Goal: Task Accomplishment & Management: Manage account settings

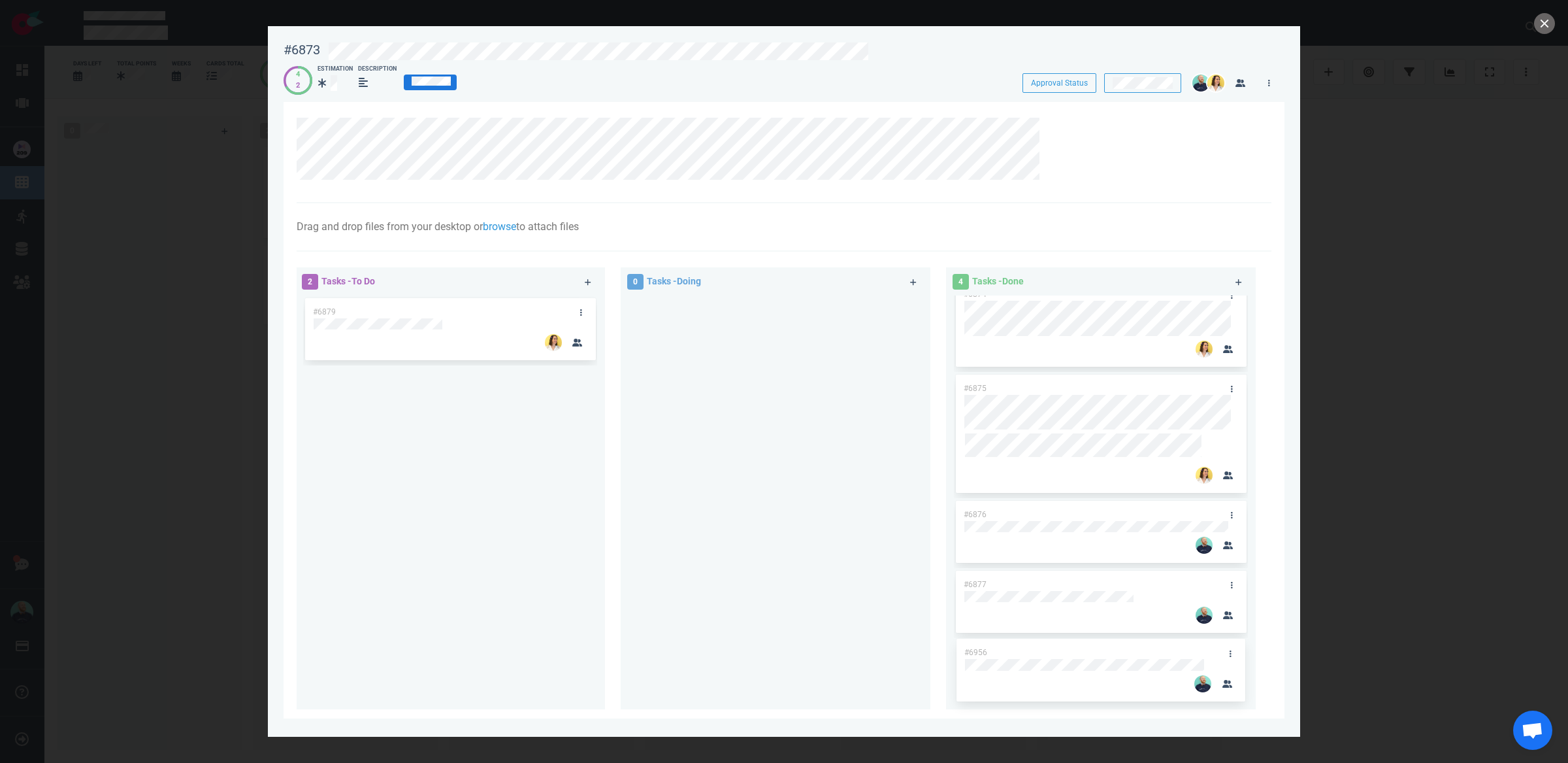
drag, startPoint x: 423, startPoint y: 306, endPoint x: 1075, endPoint y: 647, distance: 735.8
click at [1075, 647] on div "2 Tasks - To Do #6956 #6879 #6956 0 Tasks - Doing 4 Tasks - Done #6874 #6875 #6…" at bounding box center [780, 491] width 983 height 462
click at [584, 310] on link at bounding box center [580, 313] width 21 height 16
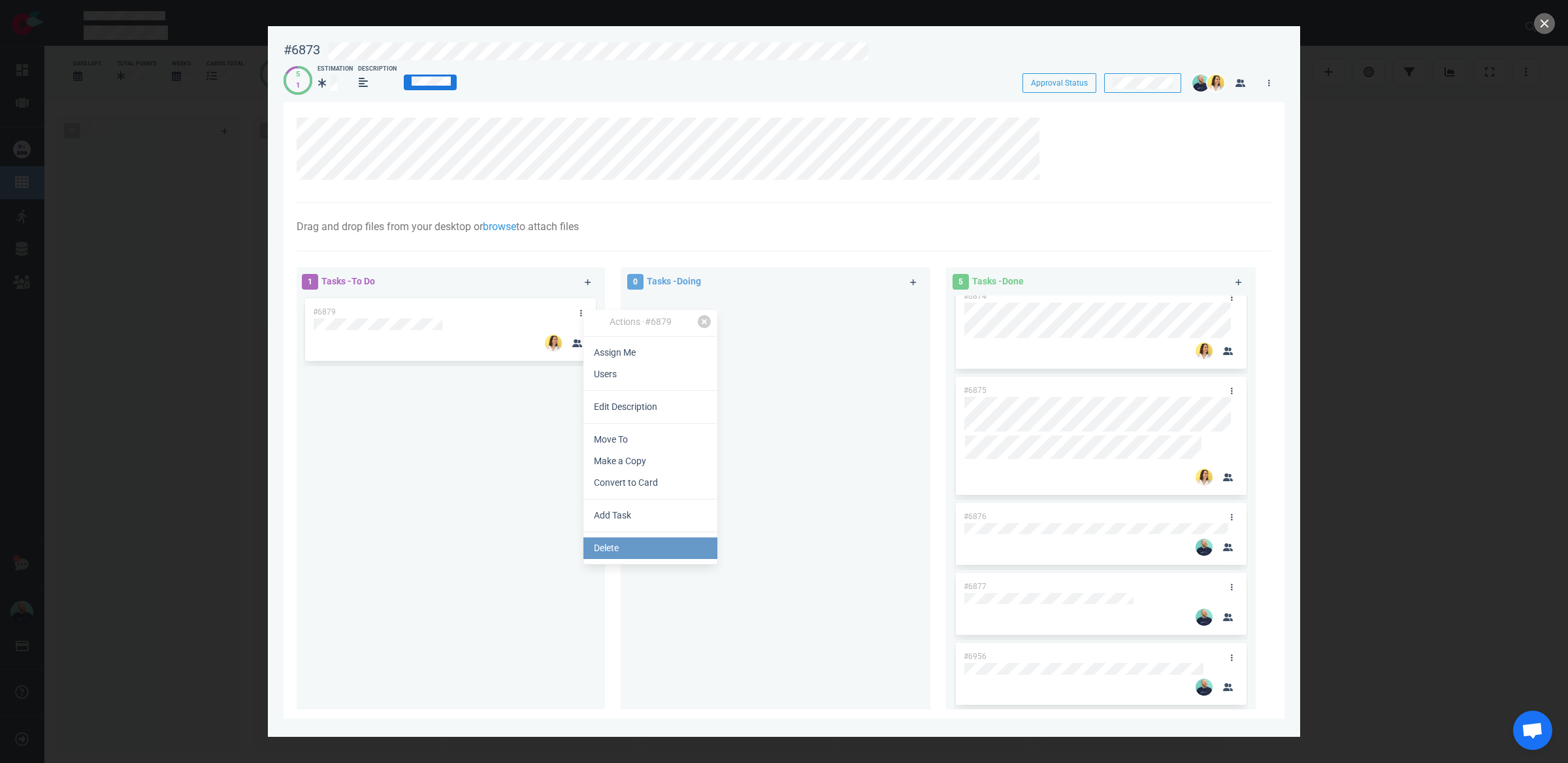
click at [652, 552] on link "Delete" at bounding box center [651, 548] width 134 height 21
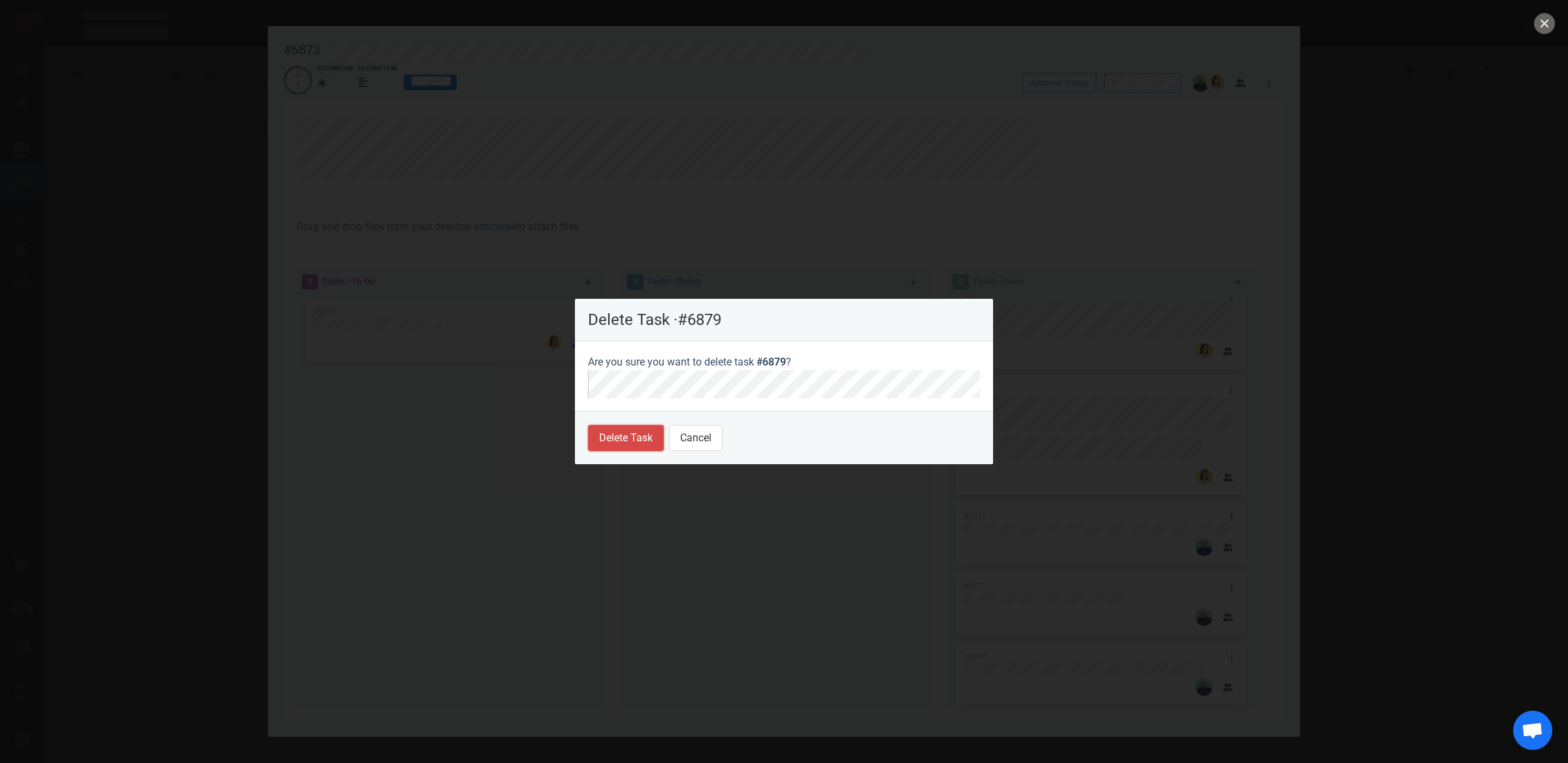
click at [634, 442] on button "Delete Task" at bounding box center [626, 438] width 76 height 26
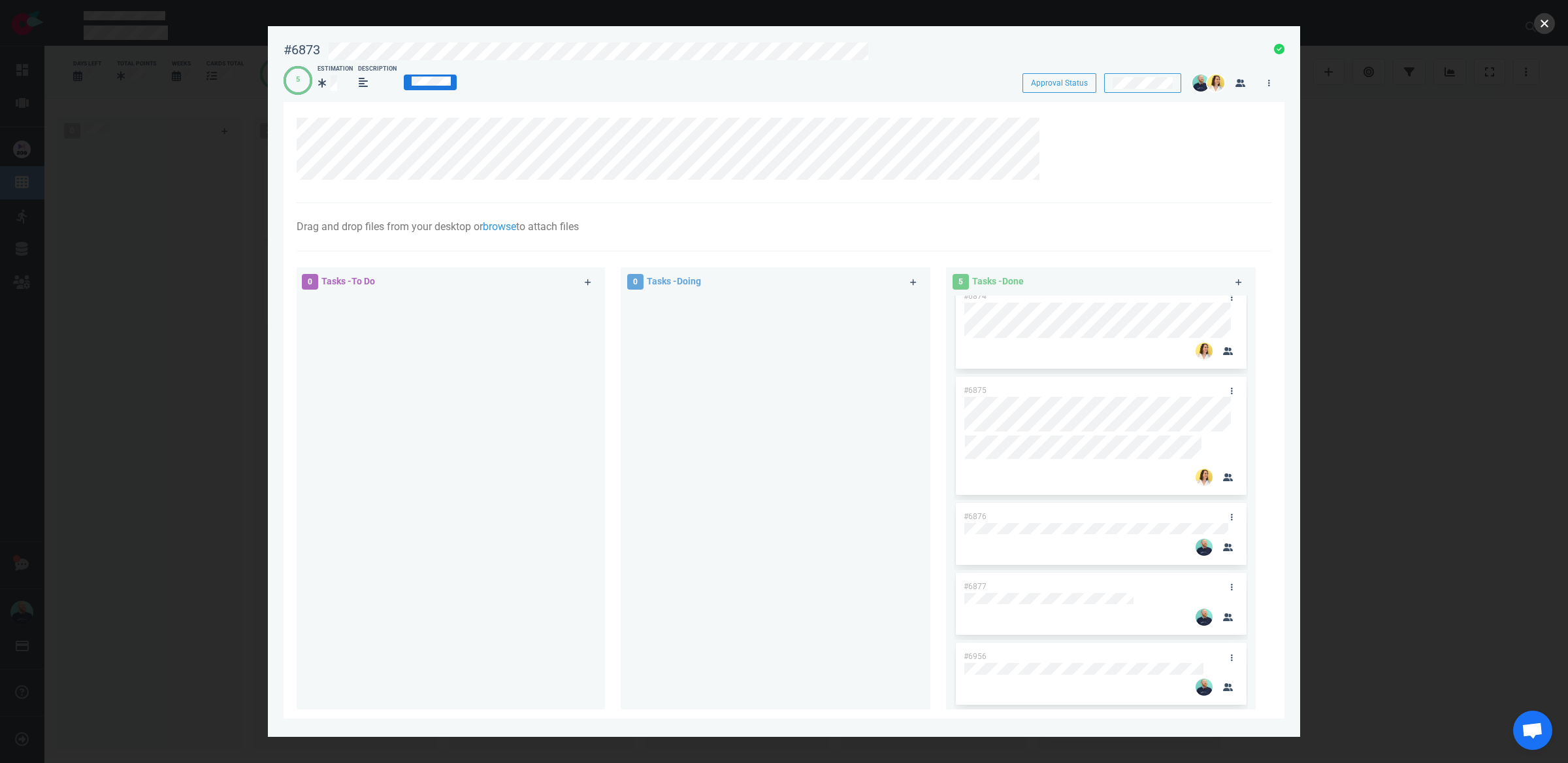
click at [1545, 23] on button "close" at bounding box center [1544, 23] width 21 height 21
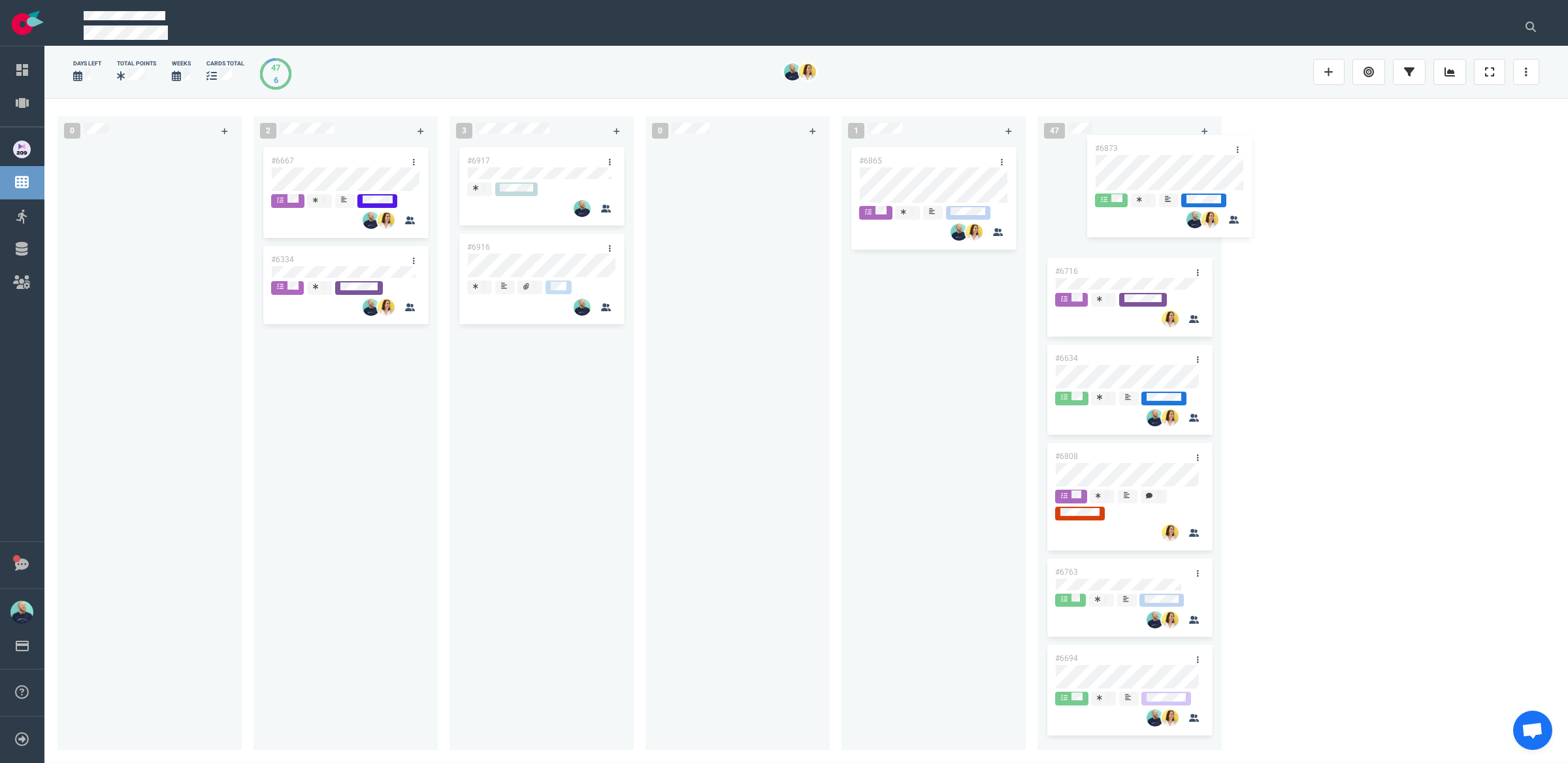
drag, startPoint x: 549, startPoint y: 164, endPoint x: 1140, endPoint y: 143, distance: 591.4
click at [1140, 143] on div "0 2 #6667 #6334 3 #6873 #6917 #6916 #6873 0 1 #6865 47 #6716 #6634 #6808 #6763 …" at bounding box center [806, 431] width 1524 height 664
click at [918, 342] on div "#6865" at bounding box center [933, 439] width 168 height 590
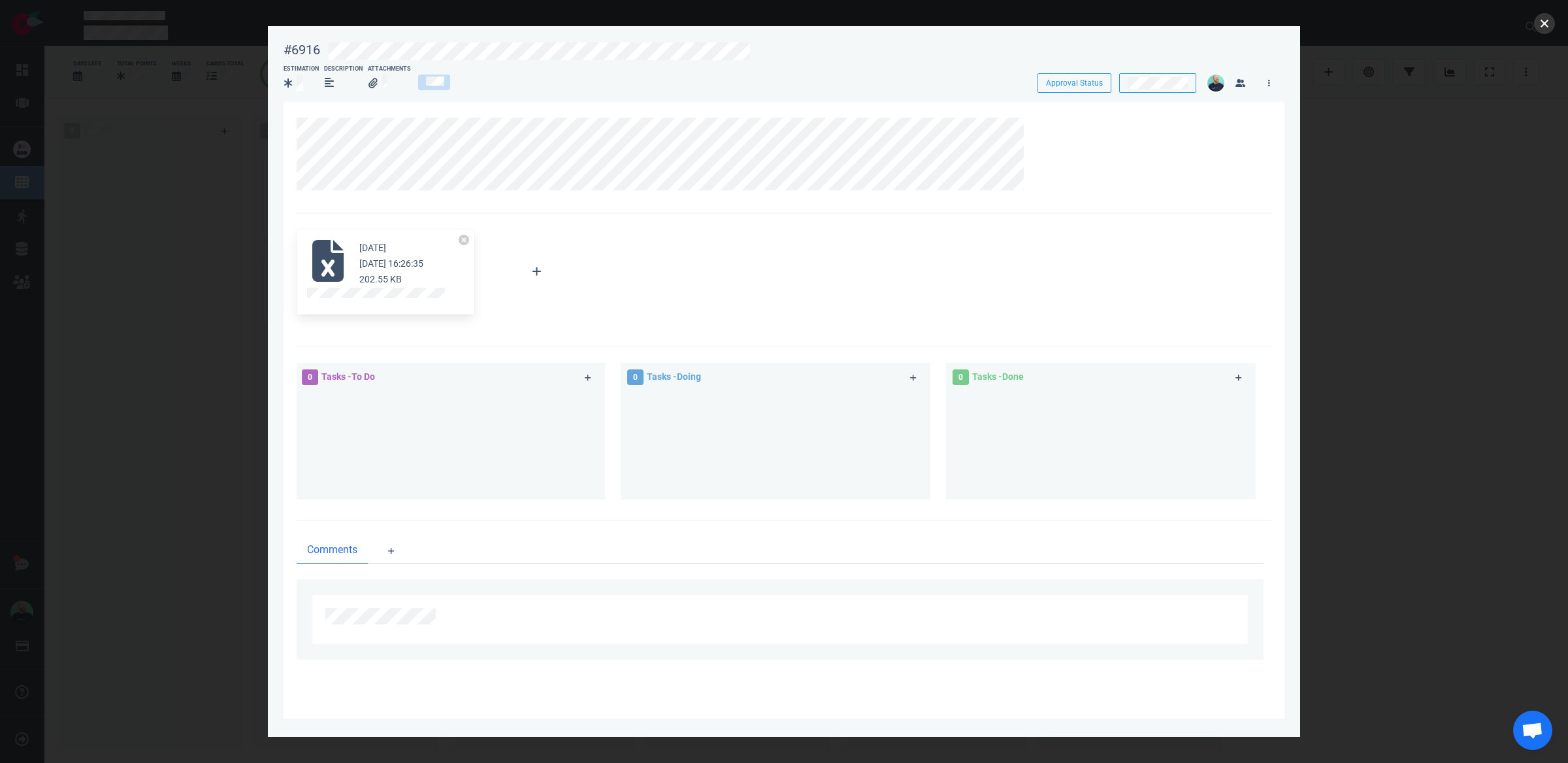
click at [1539, 28] on button "close" at bounding box center [1544, 23] width 21 height 21
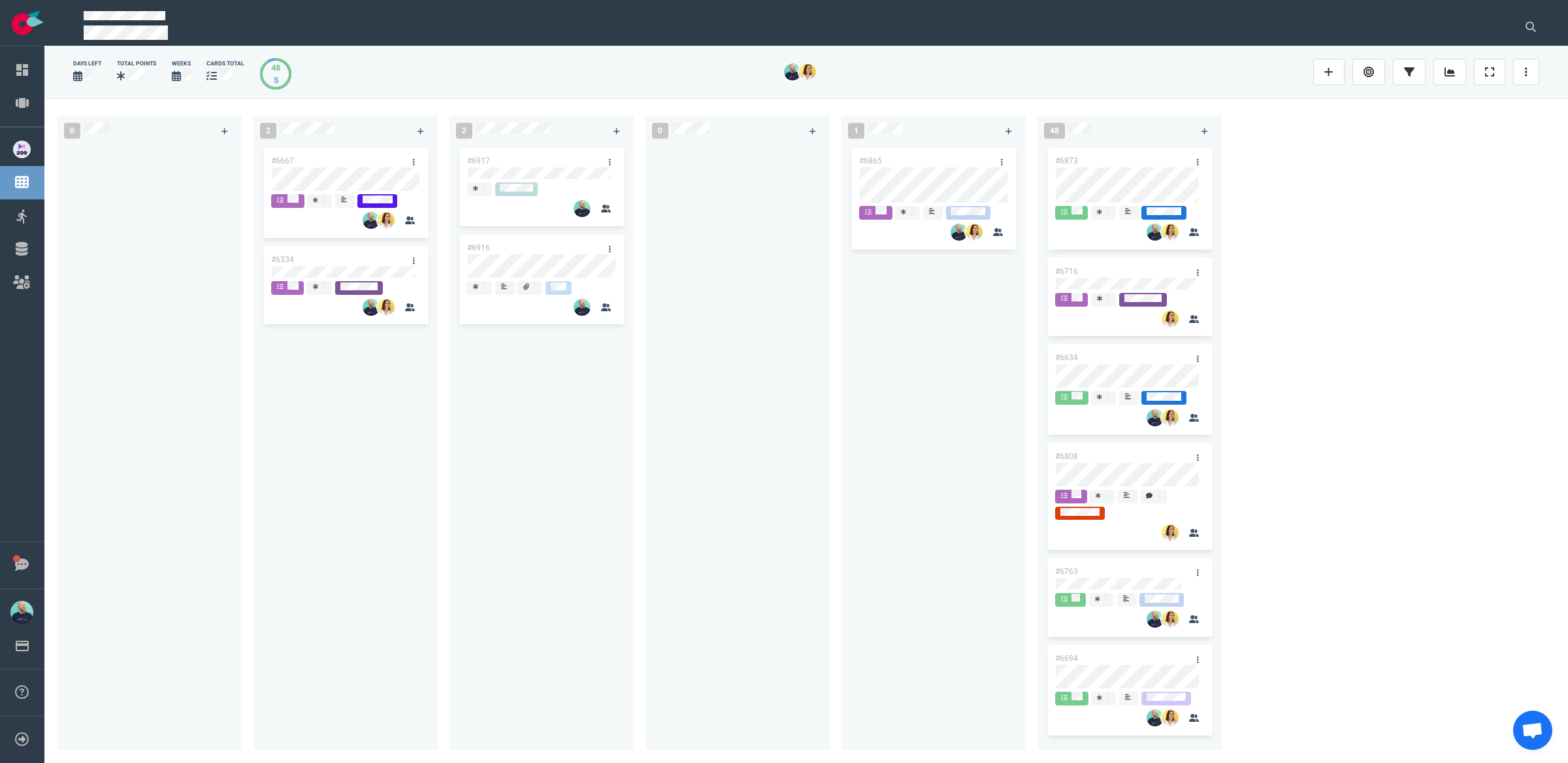
click at [674, 462] on div at bounding box center [737, 439] width 168 height 590
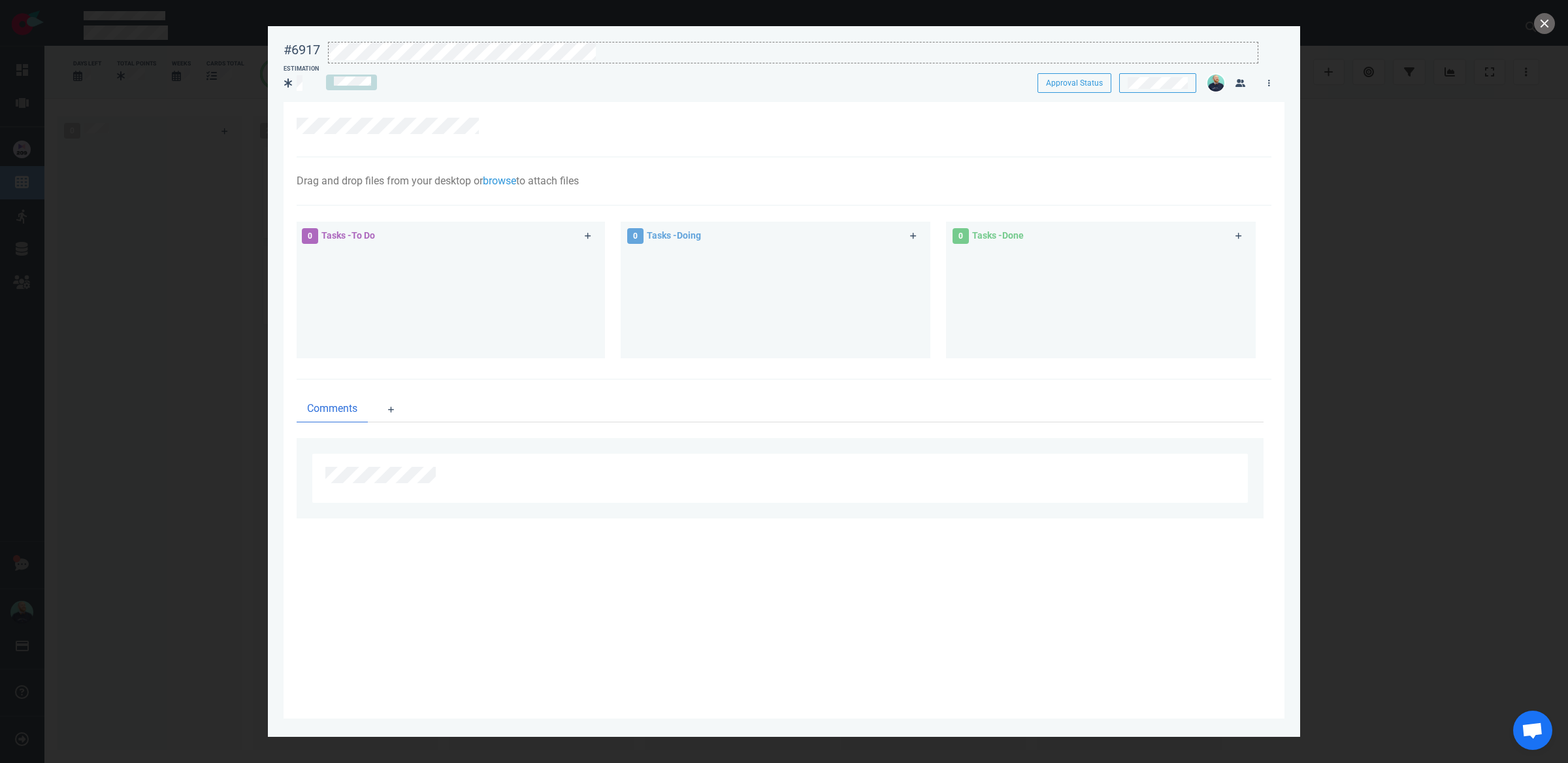
click at [553, 64] on div "Estimation" at bounding box center [644, 77] width 738 height 39
click at [1547, 24] on button "close" at bounding box center [1544, 23] width 21 height 21
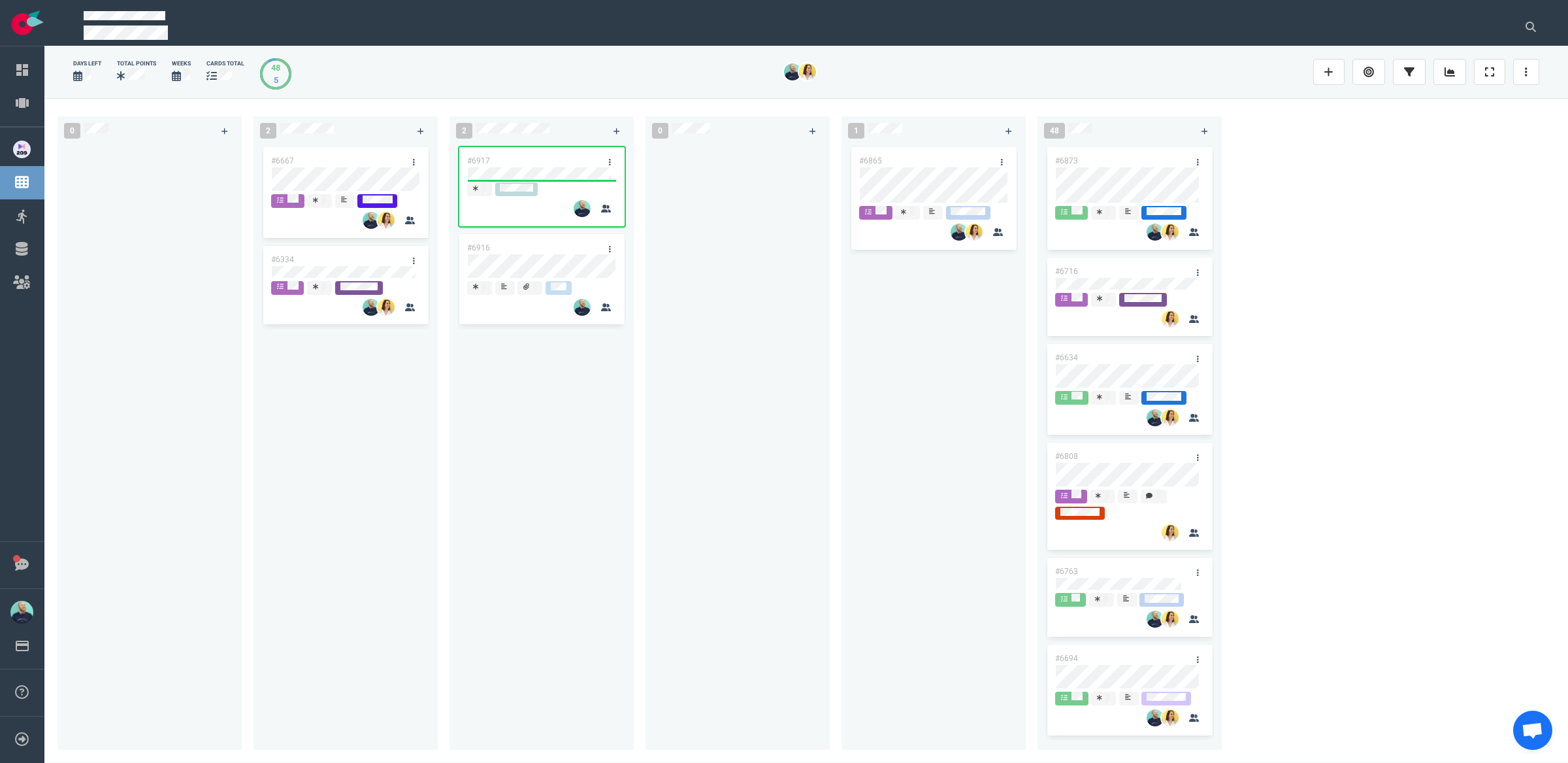
drag, startPoint x: 573, startPoint y: 417, endPoint x: 570, endPoint y: 425, distance: 8.5
click at [570, 425] on div "#6917 #6916" at bounding box center [541, 439] width 168 height 590
drag, startPoint x: 521, startPoint y: 164, endPoint x: 161, endPoint y: 158, distance: 360.0
click at [161, 158] on div "0 2 #6667 #6334 2 #6917 #6916 #6917 0 1 #6865 48 #6873 #6716 #6634 #6808 #6763 …" at bounding box center [806, 431] width 1524 height 664
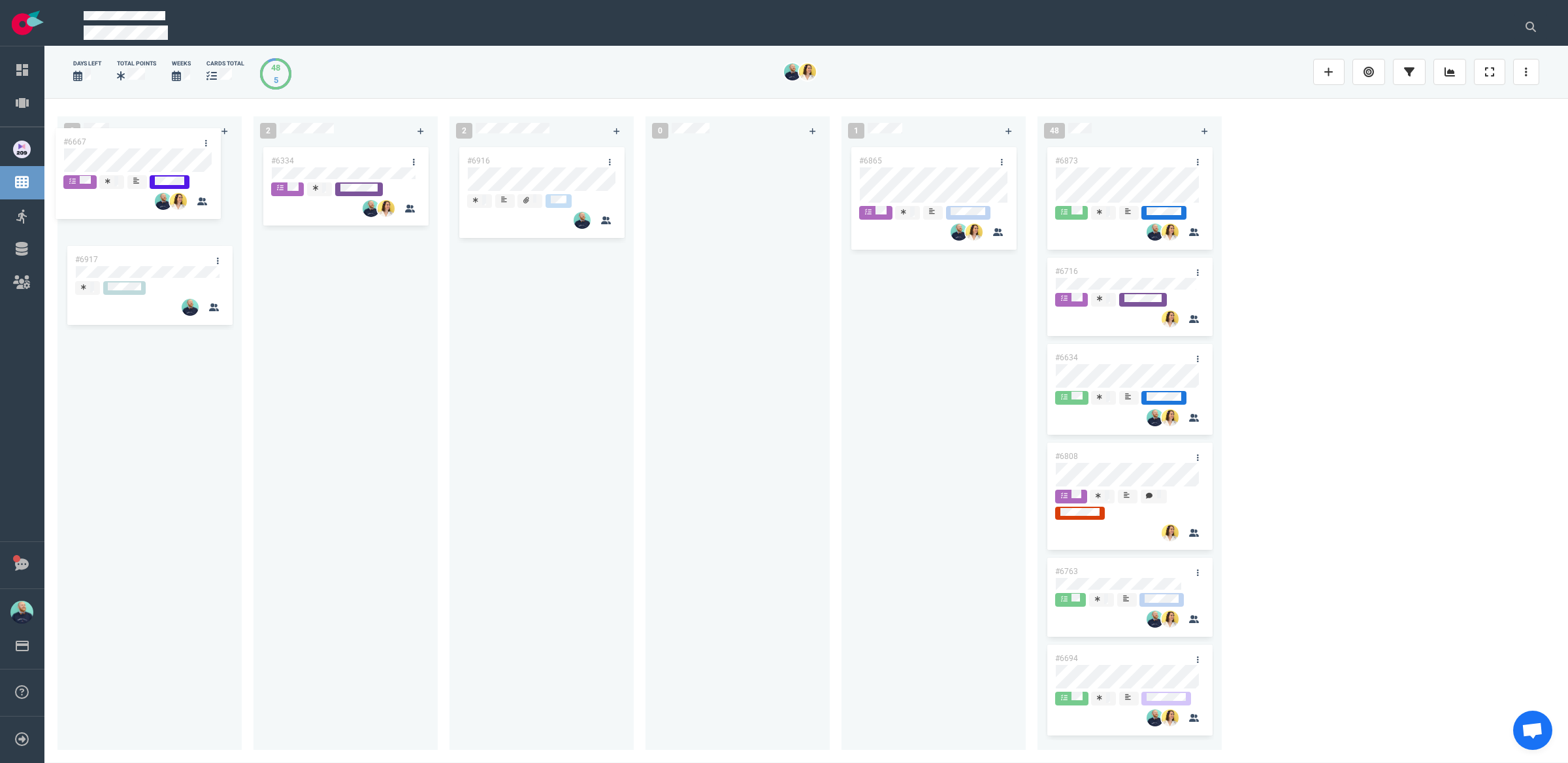
drag, startPoint x: 266, startPoint y: 152, endPoint x: 154, endPoint y: 133, distance: 113.6
click at [154, 133] on div "0 #6917 2 #6667 #6334 #6667 2 #6916 0 1 #6865 48 #6873 #6716 #6634 #6808 #6763 …" at bounding box center [806, 431] width 1524 height 664
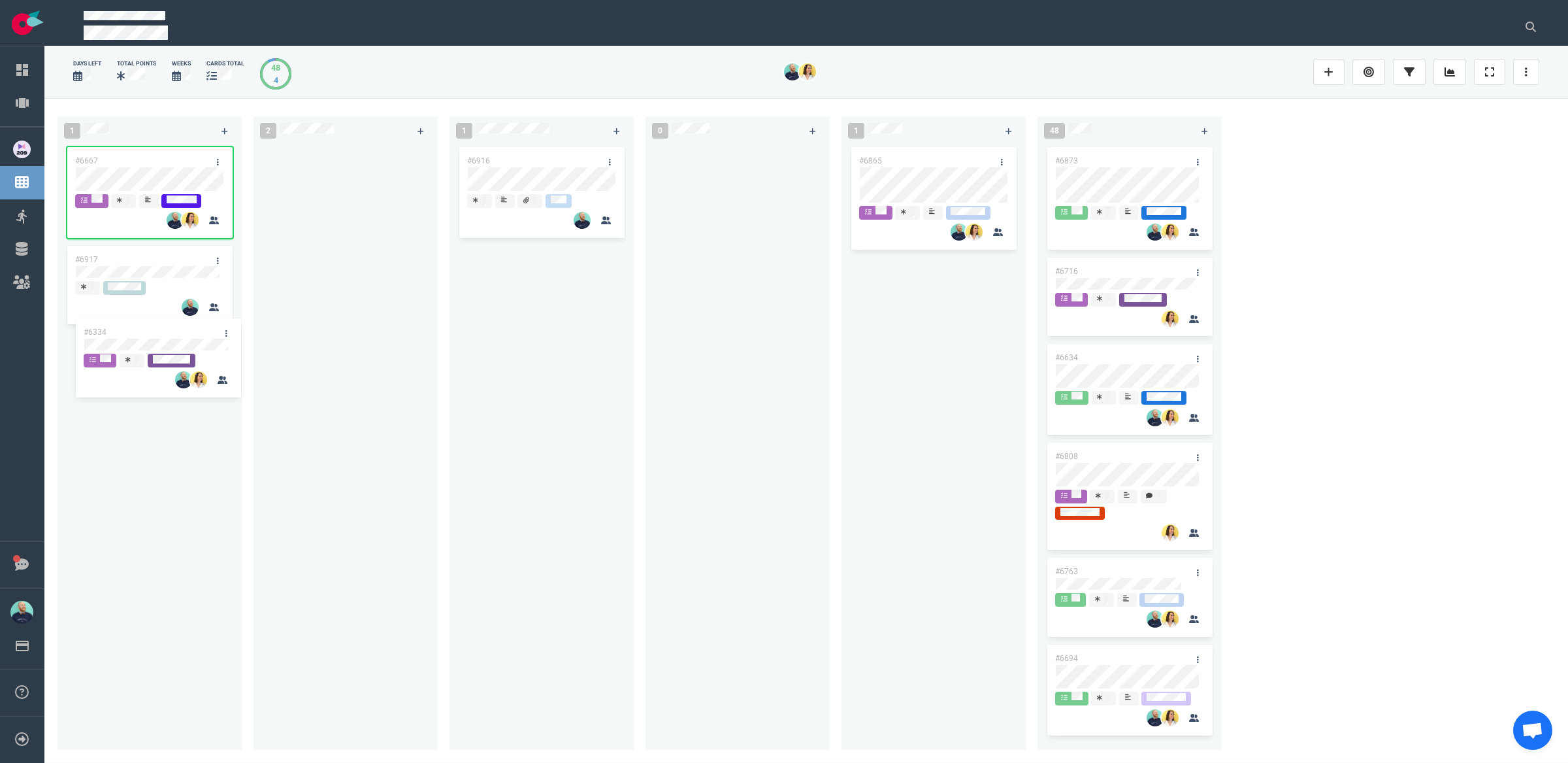
drag, startPoint x: 294, startPoint y: 173, endPoint x: 144, endPoint y: 339, distance: 223.7
click at [134, 333] on div "1 #6667 #6917 2 #6334 #6334 1 #6916 0 1 #6865 48 #6873 #6716 #6634 #6808 #6763 …" at bounding box center [806, 431] width 1524 height 664
click at [369, 396] on div "#6334 #6334" at bounding box center [345, 439] width 168 height 590
click at [374, 399] on div at bounding box center [345, 439] width 168 height 590
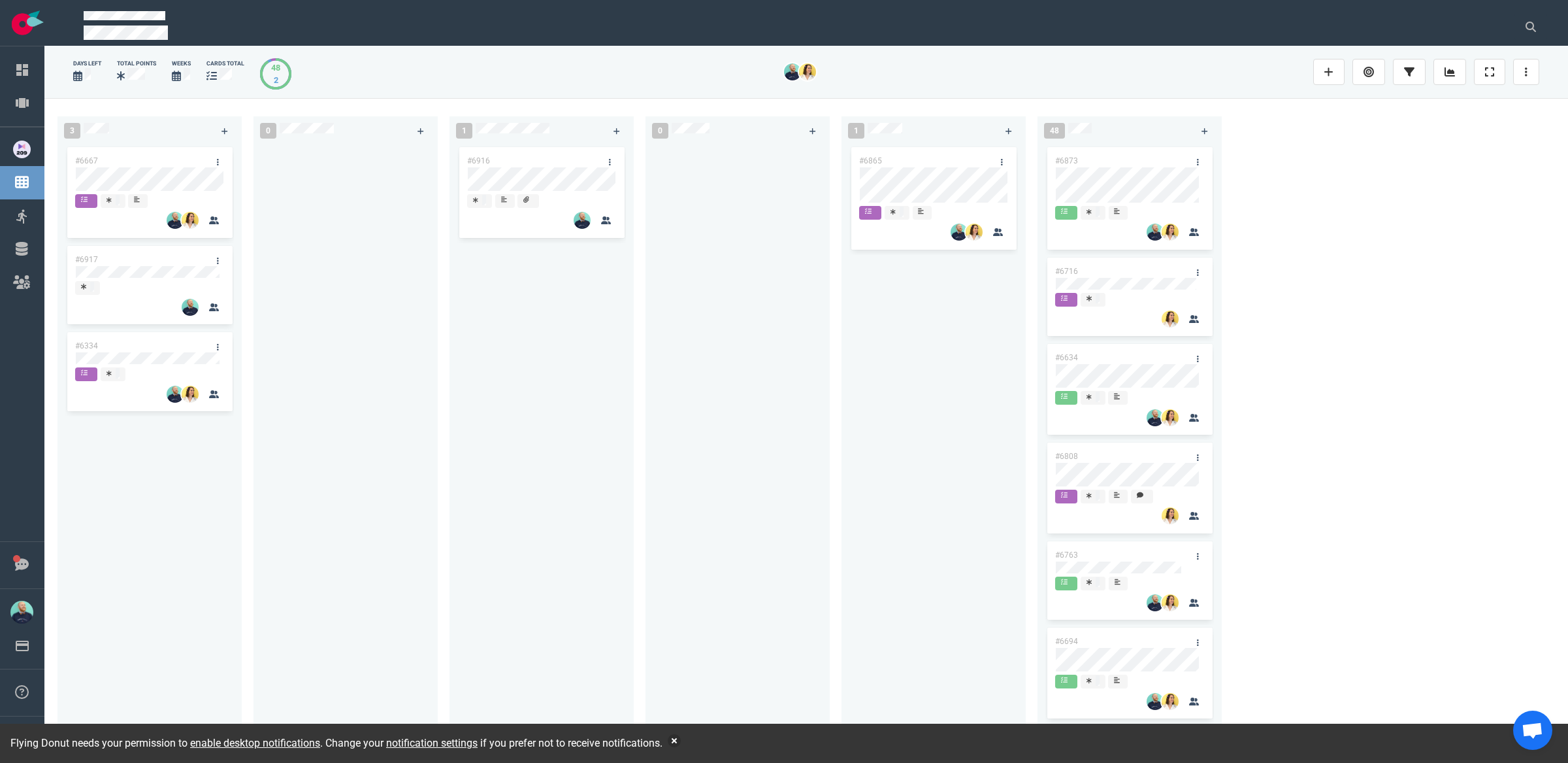
drag, startPoint x: 741, startPoint y: 354, endPoint x: 762, endPoint y: 309, distance: 49.7
click at [741, 354] on div at bounding box center [737, 439] width 168 height 590
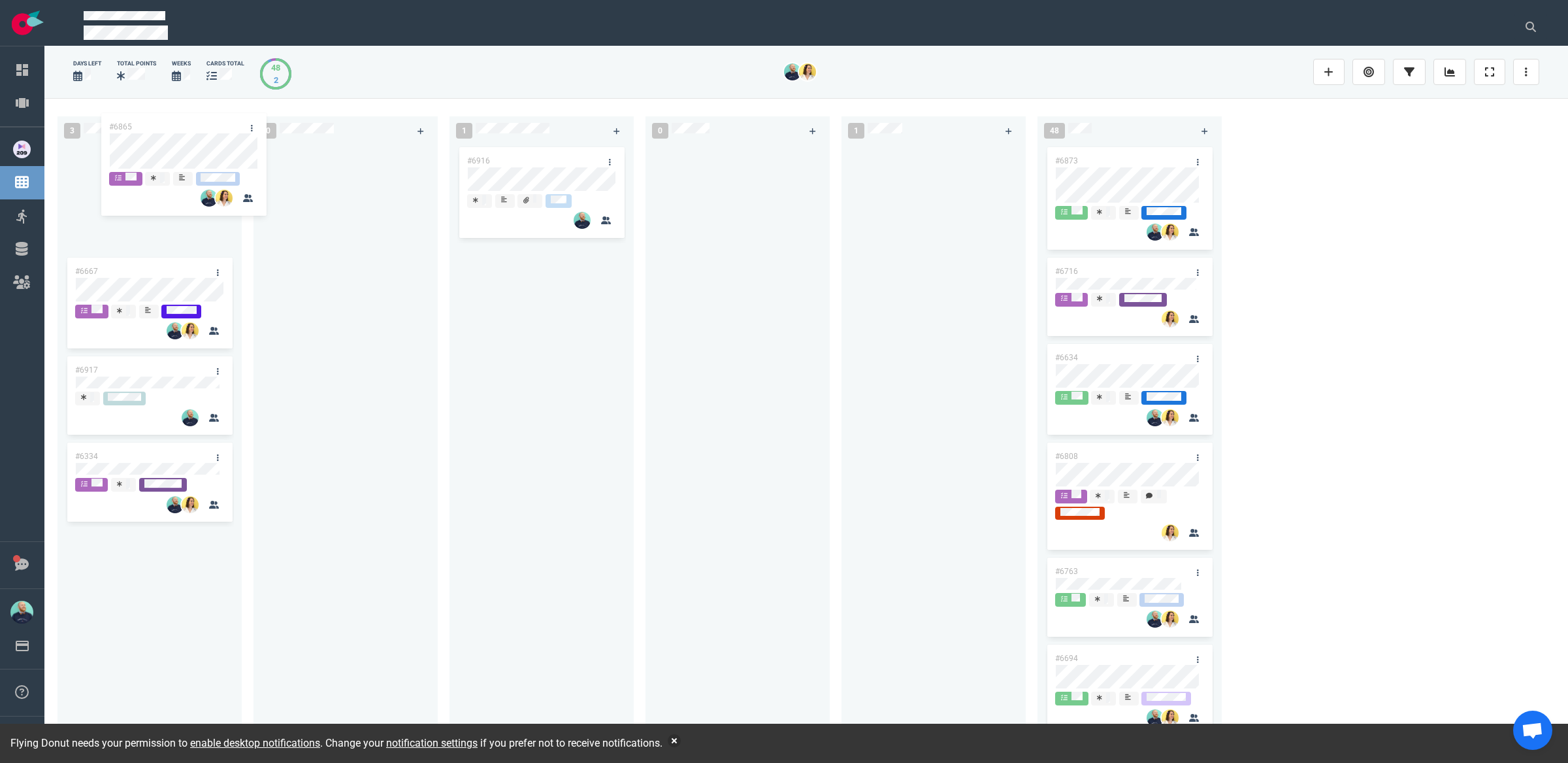
click at [157, 145] on div "3 #6667 #6917 #6334 0 1 #6916 0 1 #6865 #6865 48 #6873 #6716 #6634 #6808 #6763 …" at bounding box center [806, 431] width 1524 height 664
click at [1525, 85] on div at bounding box center [1530, 72] width 34 height 42
click at [1527, 73] on link at bounding box center [1526, 72] width 26 height 26
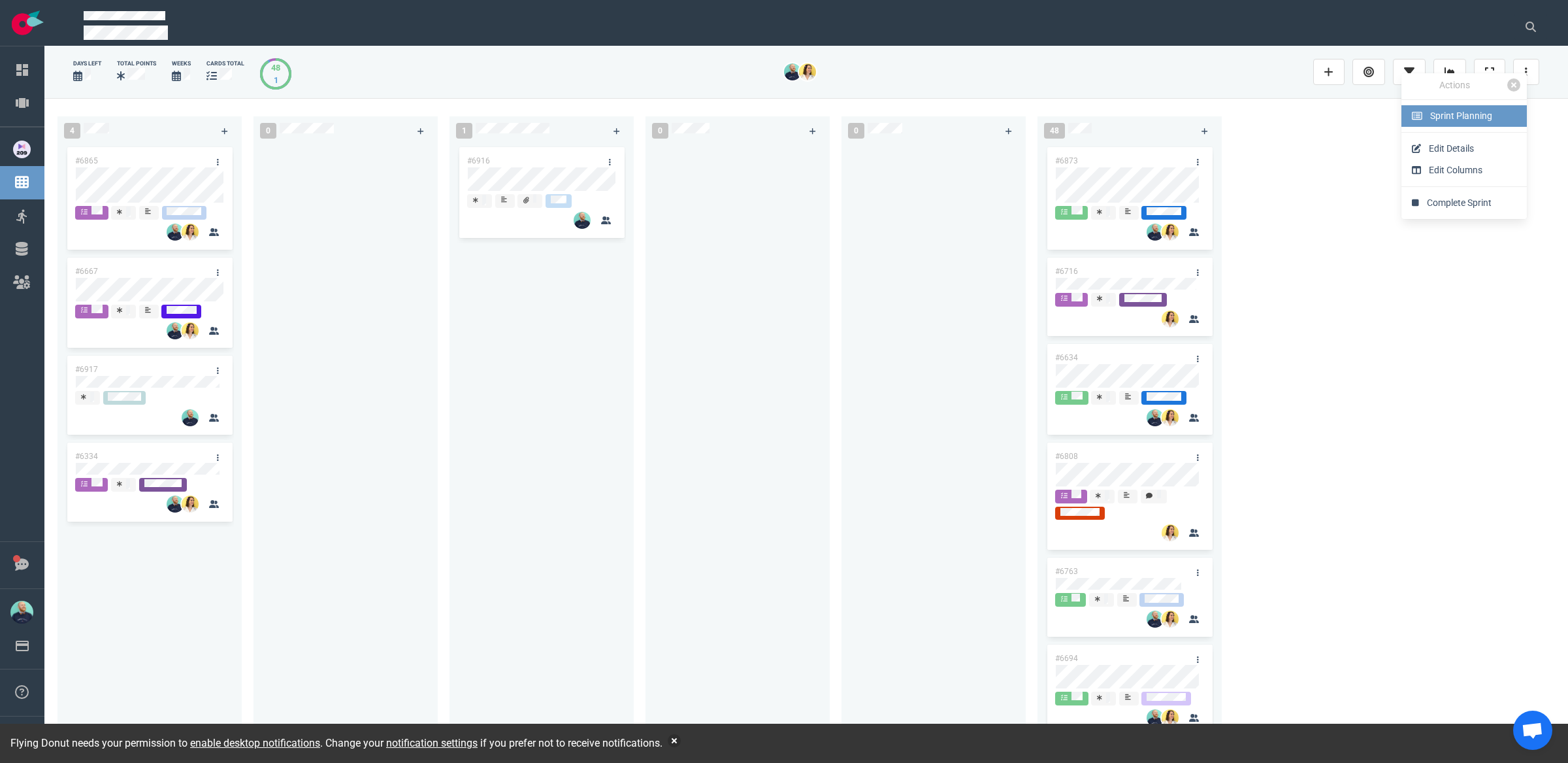
click at [1459, 115] on span "Sprint Planning" at bounding box center [1461, 116] width 62 height 11
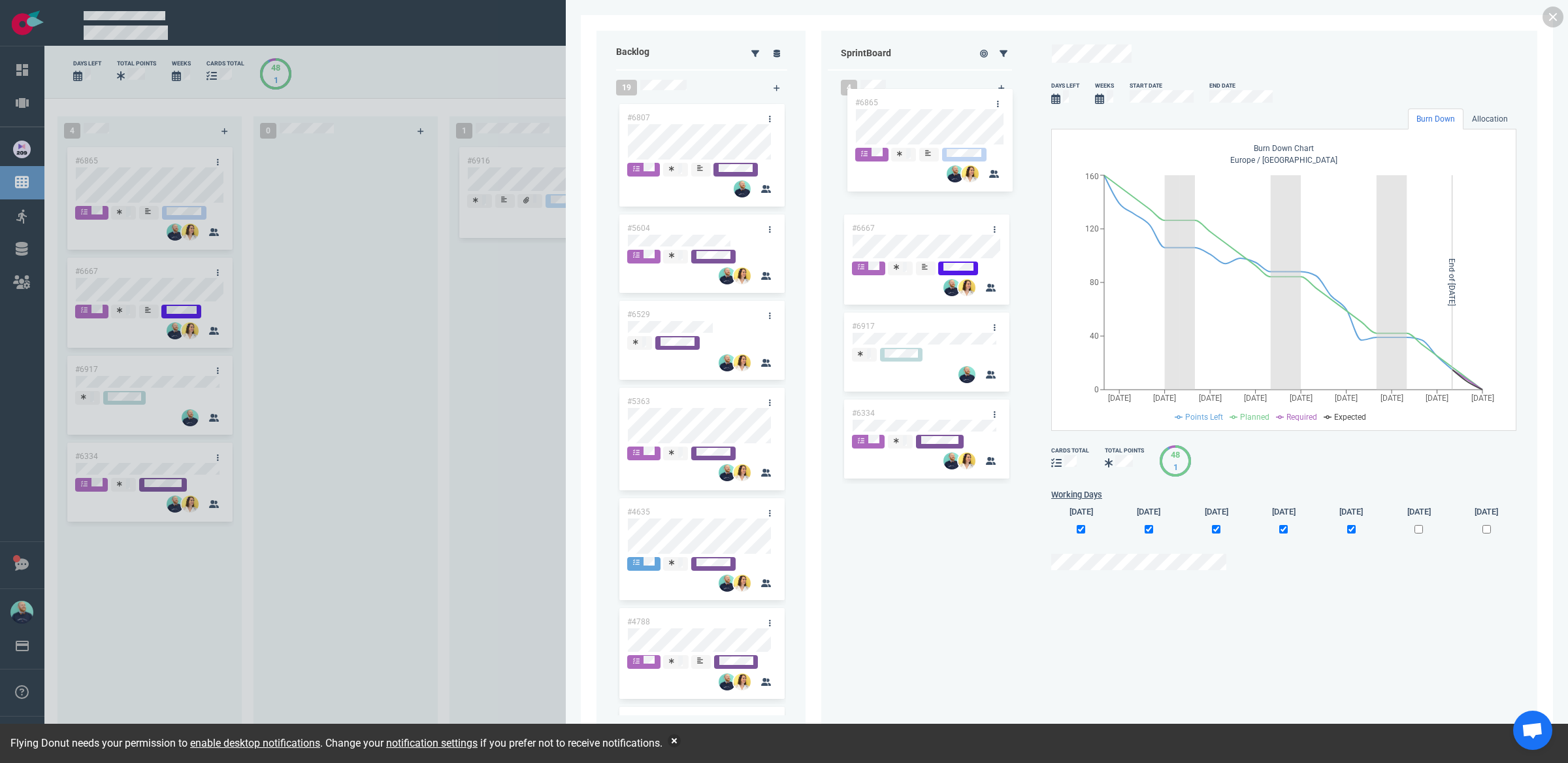
click at [908, 113] on div "#6865 #6667 #6917 #6334 #6865" at bounding box center [926, 406] width 168 height 609
click at [774, 53] on icon at bounding box center [778, 53] width 7 height 8
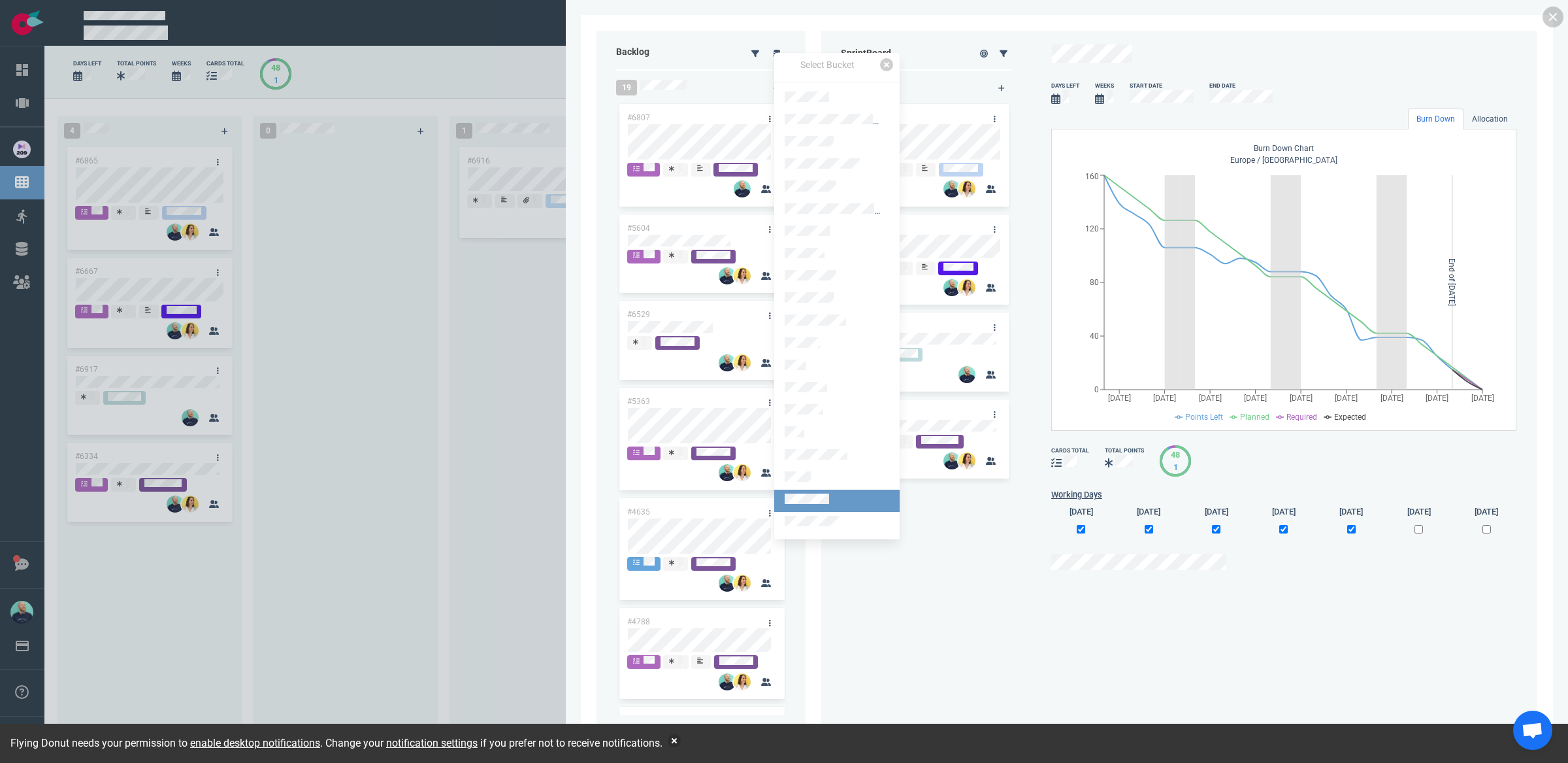
click at [839, 490] on link at bounding box center [837, 501] width 125 height 22
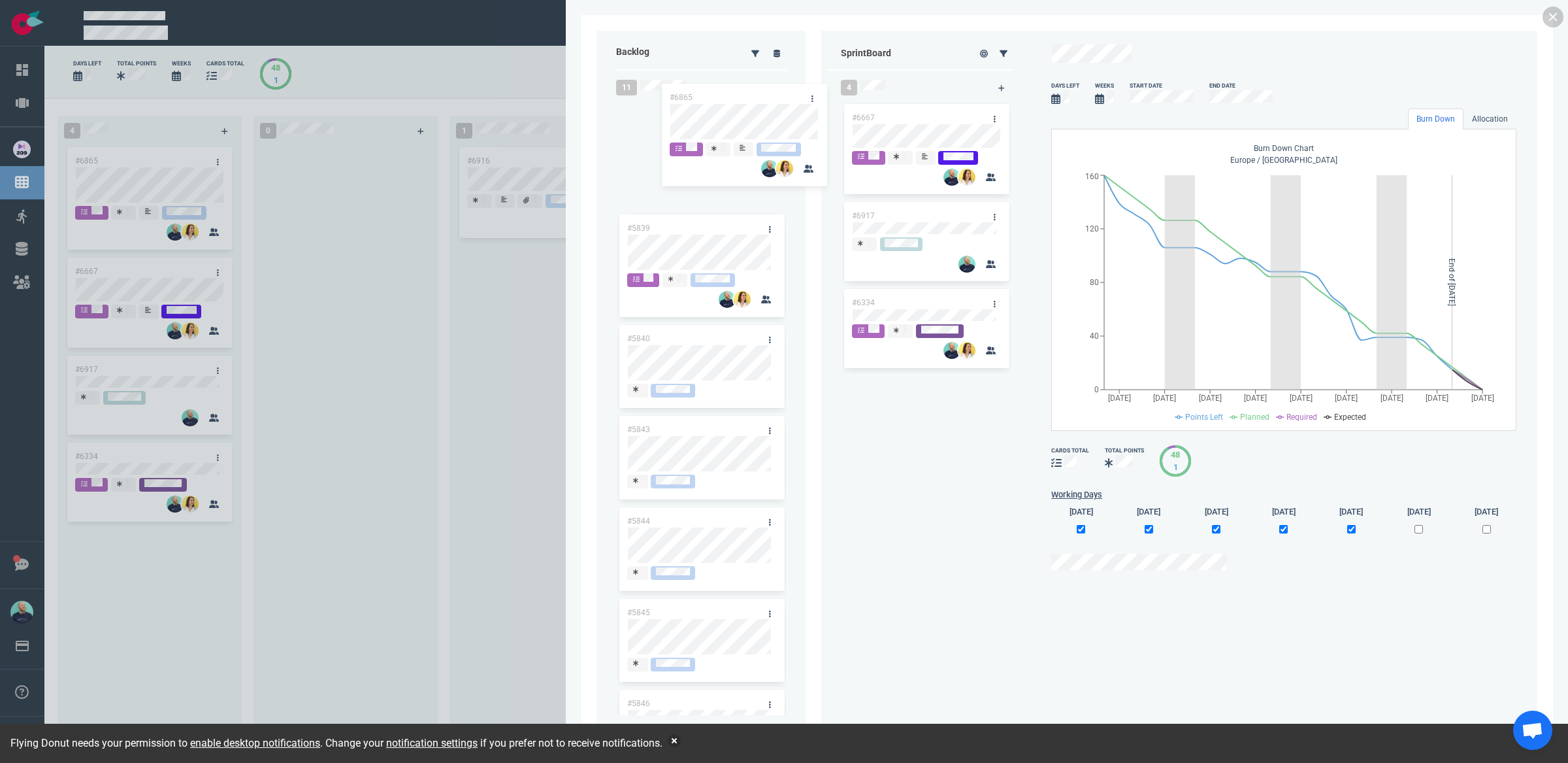
click at [713, 125] on div "Backlog 11 #5839 #5840 #5843 #5844 #5845 #5846 #5847 #5849 #5851 #5852 #5853 Sp…" at bounding box center [1067, 381] width 941 height 701
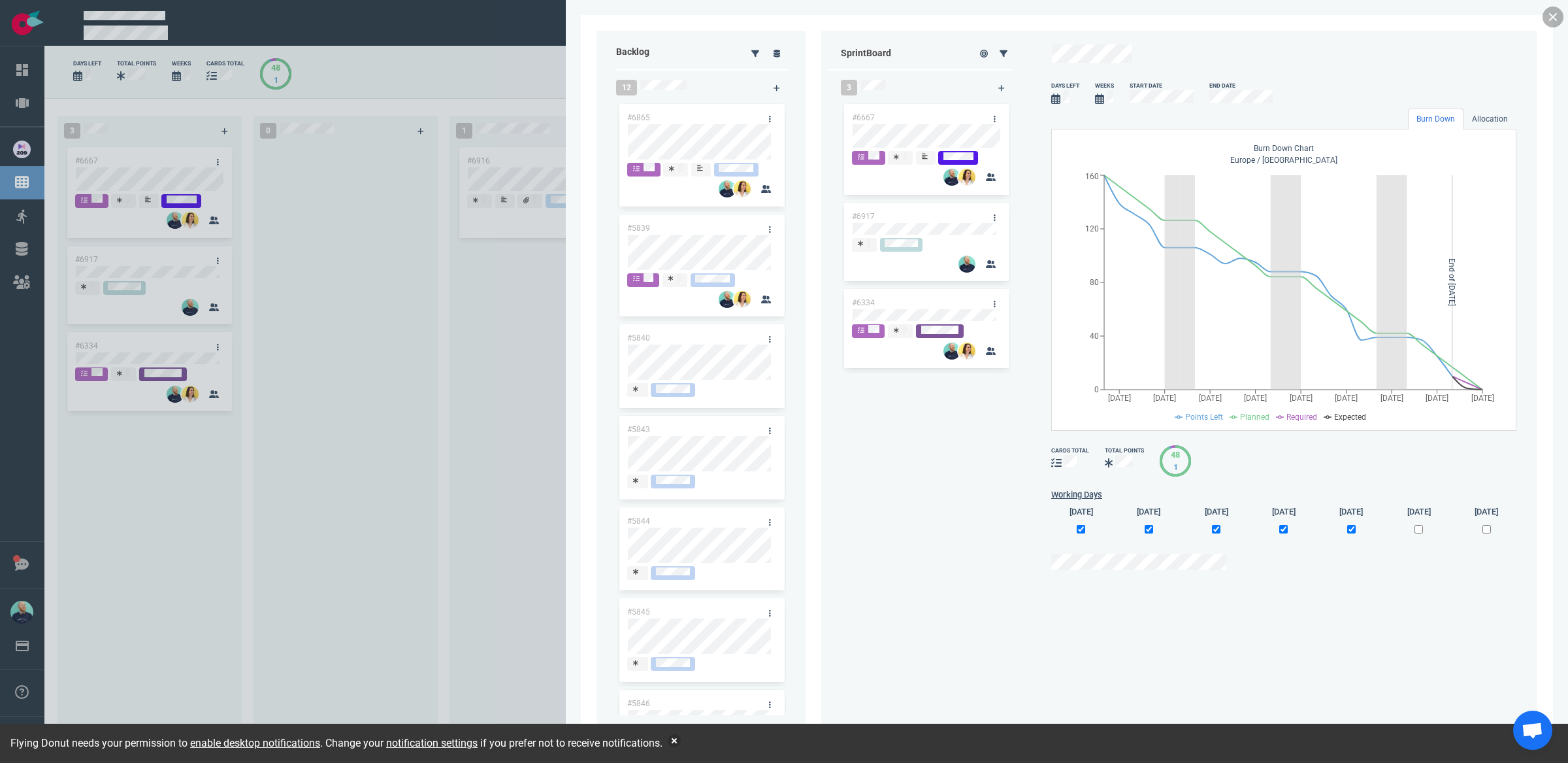
click at [1549, 13] on link at bounding box center [1553, 16] width 21 height 21
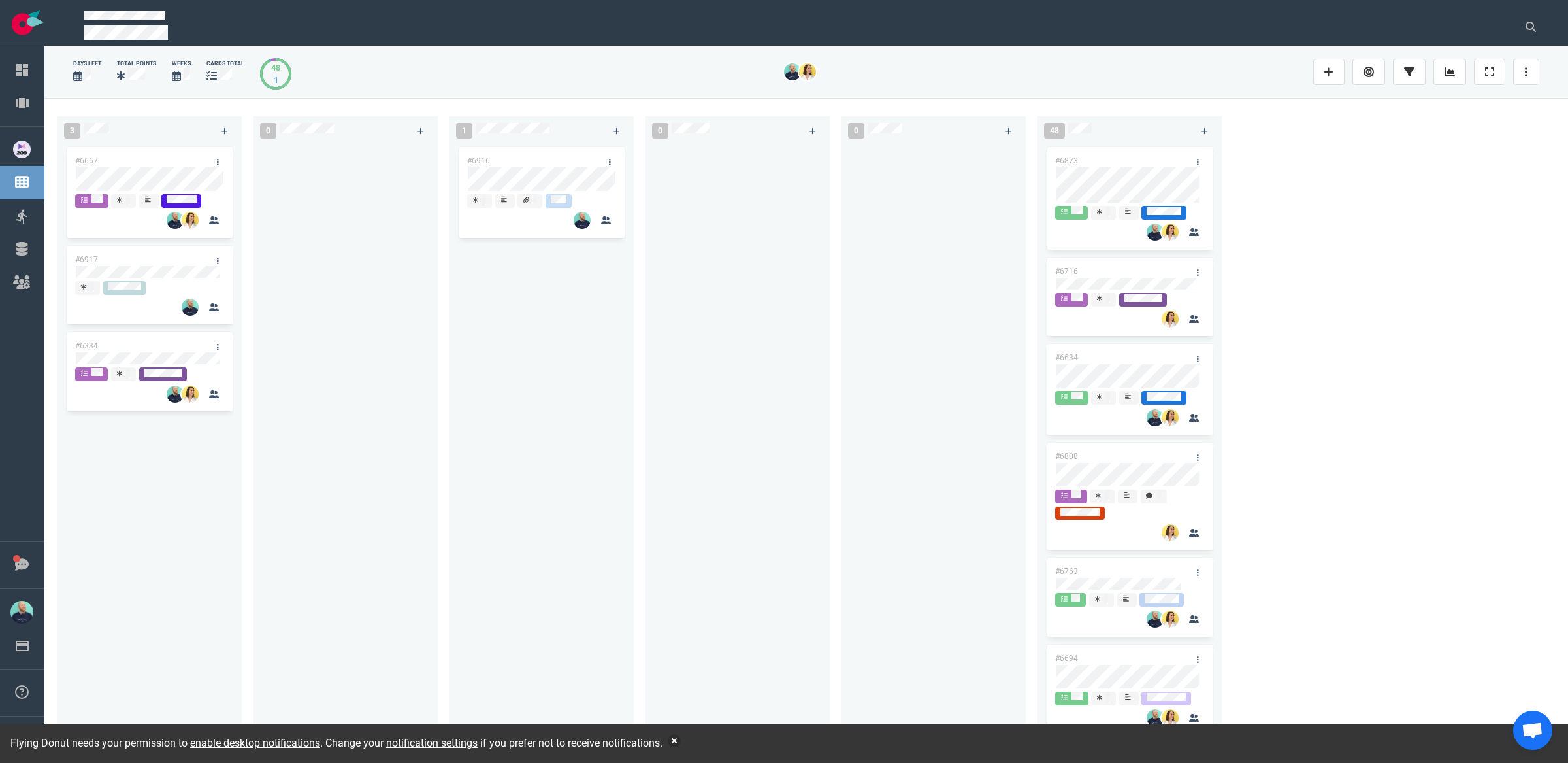
click at [803, 465] on div at bounding box center [737, 439] width 168 height 590
click at [524, 481] on div "#6916" at bounding box center [541, 439] width 168 height 590
click at [681, 740] on button "button" at bounding box center [674, 741] width 13 height 13
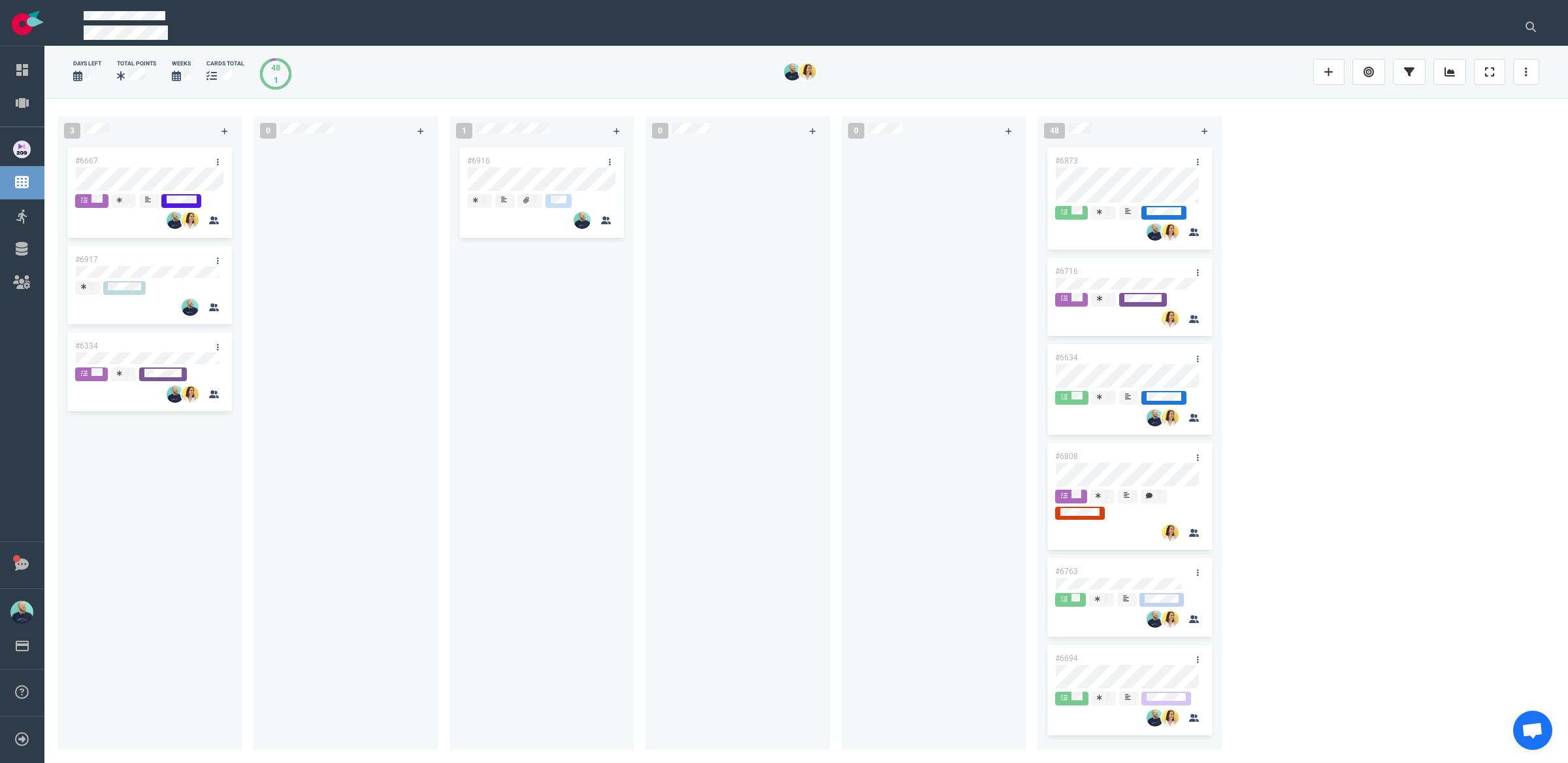
click at [838, 515] on div "0" at bounding box center [743, 430] width 196 height 644
drag, startPoint x: 1084, startPoint y: 455, endPoint x: 1374, endPoint y: 676, distance: 364.6
click at [1342, 667] on div "3 #6667 #6917 #6334 0 1 #6916 0 0 48 #6873 #6716 #6634 #6808 #6763 #6694 #6658 …" at bounding box center [806, 431] width 1524 height 664
click at [1374, 675] on div "3 #6667 #6917 #6334 0 1 #6916 0 0 48 #6873 #6716 #6634 #6808 #6763 #6694 #6658 …" at bounding box center [806, 431] width 1524 height 664
drag, startPoint x: 1107, startPoint y: 409, endPoint x: 924, endPoint y: 224, distance: 260.2
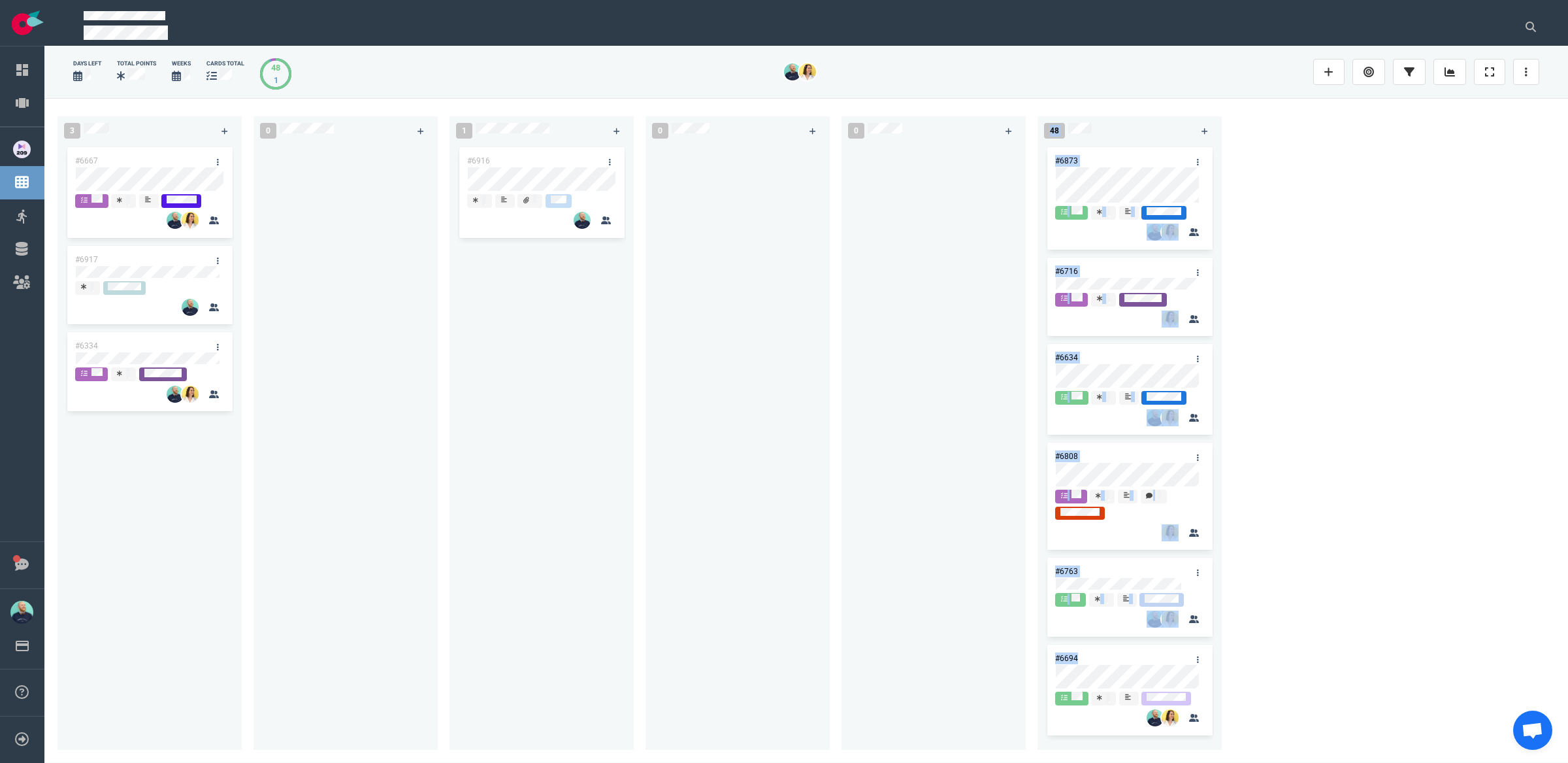
click at [922, 212] on div "3 #6667 #6917 #6334 0 1 #6916 0 0 48 #6873 #6716 #6634 #6808 #6763 #6694 #6658 …" at bounding box center [806, 431] width 1524 height 664
click at [963, 437] on div at bounding box center [933, 439] width 168 height 590
drag, startPoint x: 949, startPoint y: 214, endPoint x: 1296, endPoint y: 660, distance: 565.1
click at [1297, 651] on div "3 #6667 #6917 #6334 0 1 #6916 0 0 48 #6873 #6716 #6634 #6808 #6763 #6694 #6658 …" at bounding box center [806, 431] width 1524 height 664
click at [1275, 647] on div "3 #6667 #6917 #6334 0 1 #6916 0 0 48 #6873 #6716 #6634 #6808 #6763 #6694 #6658 …" at bounding box center [806, 431] width 1524 height 664
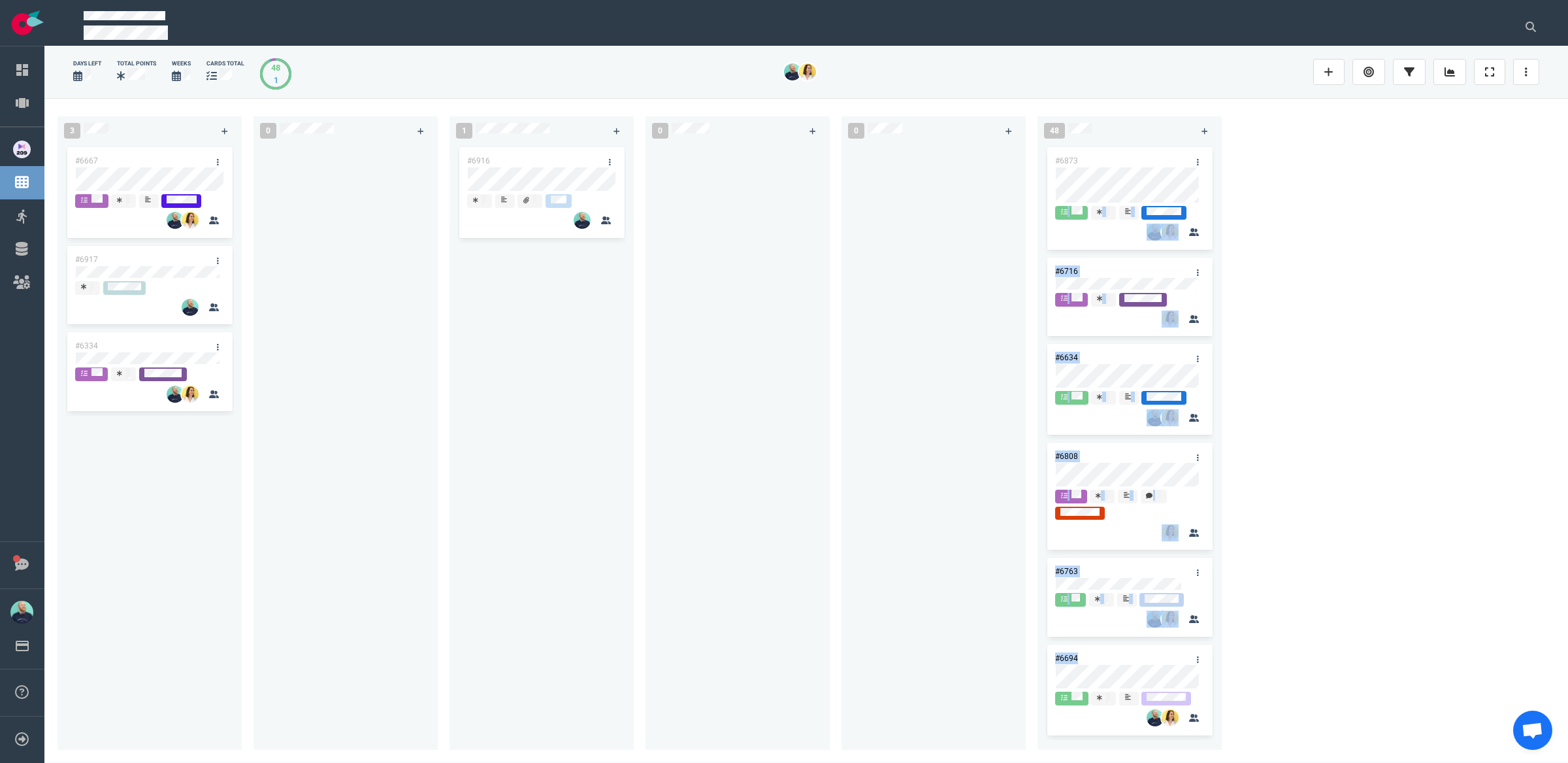
click at [1098, 172] on div "3 #6667 #6917 #6334 0 1 #6916 0 0 48 #6873 #6716 #6634 #6808 #6763 #6694 #6658 …" at bounding box center [806, 431] width 1524 height 664
click at [926, 272] on div at bounding box center [933, 439] width 168 height 590
drag, startPoint x: 1118, startPoint y: 251, endPoint x: 1302, endPoint y: 660, distance: 448.5
click at [1294, 658] on div "3 #6667 #6917 #6334 0 1 #6916 0 0 48 #6873 #6716 #6634 #6808 #6763 #6694 #6658 …" at bounding box center [806, 431] width 1524 height 664
click at [1329, 647] on div "3 #6667 #6917 #6334 0 1 #6916 0 0 48 #6873 #6716 #6634 #6808 #6763 #6694 #6658 …" at bounding box center [806, 431] width 1524 height 664
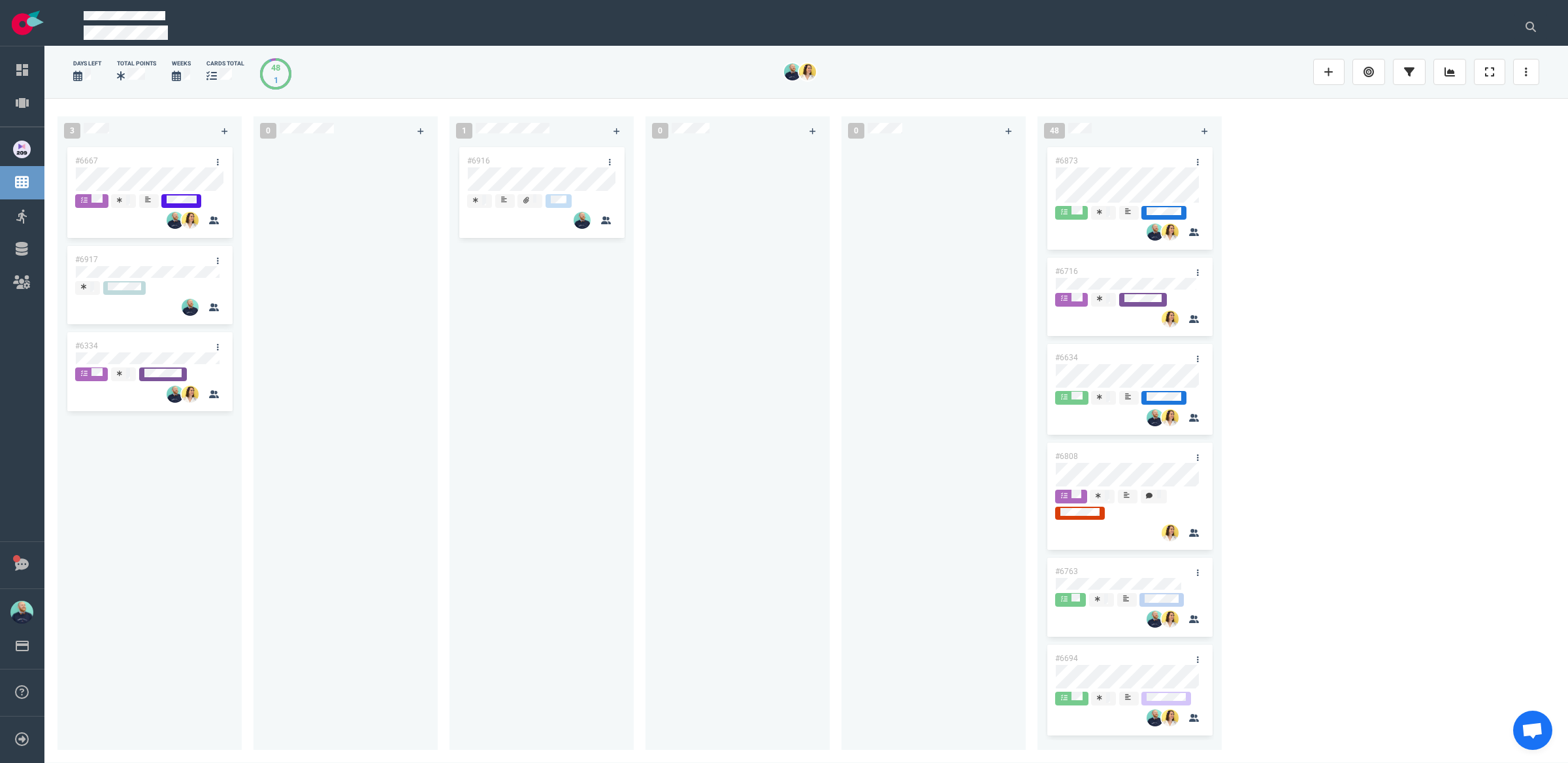
click at [655, 349] on div at bounding box center [737, 439] width 168 height 590
click at [997, 538] on div at bounding box center [933, 439] width 168 height 590
